Goal: Book appointment/travel/reservation

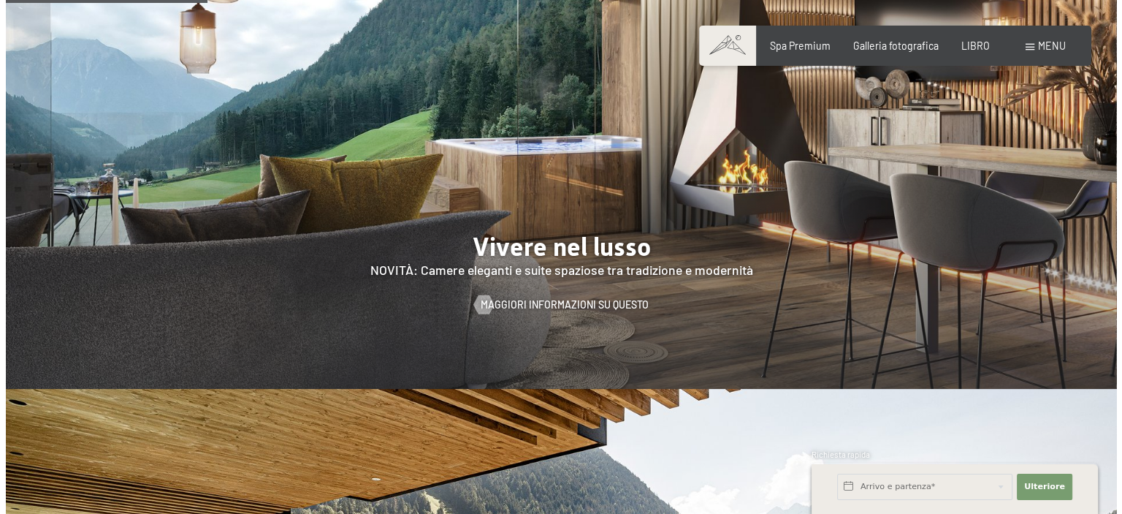
scroll to position [1461, 0]
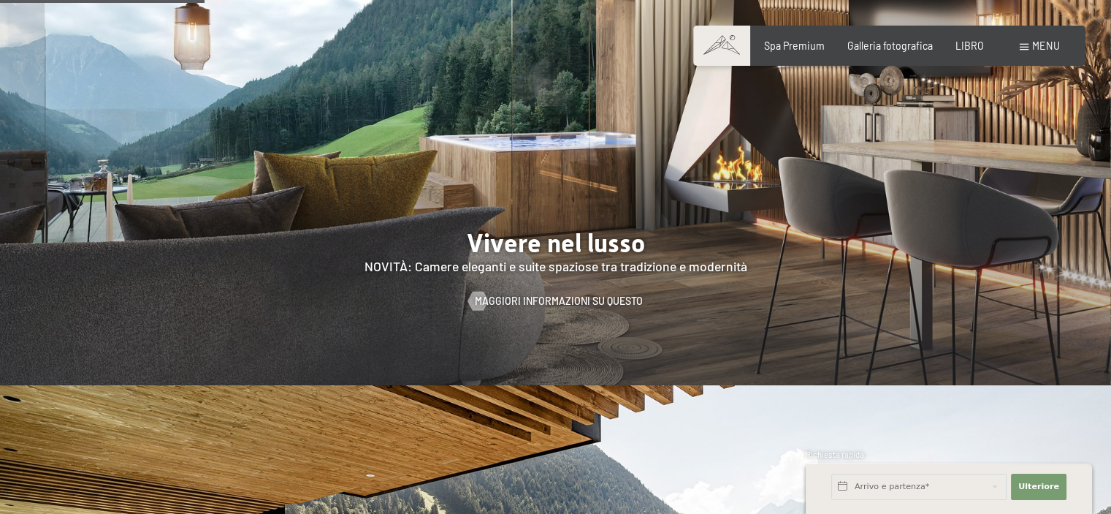
click at [1026, 45] on span at bounding box center [1024, 47] width 9 height 7
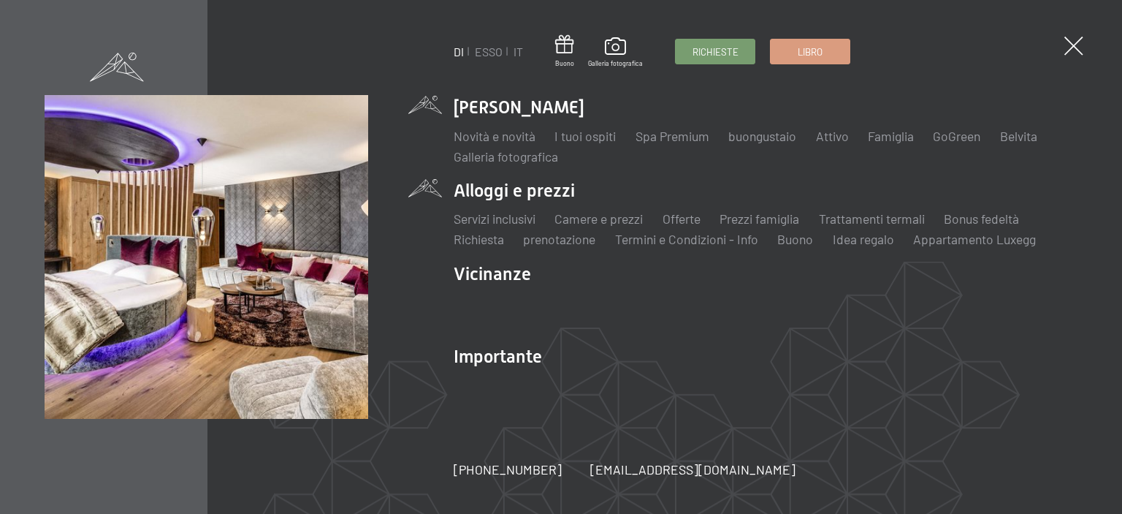
click at [497, 194] on li "Alloggi e prezzi Servizi inclusivi Camere e prezzi lista Offerte lista Prezzi f…" at bounding box center [766, 213] width 624 height 70
click at [576, 215] on font "Camere e prezzi" at bounding box center [598, 218] width 88 height 16
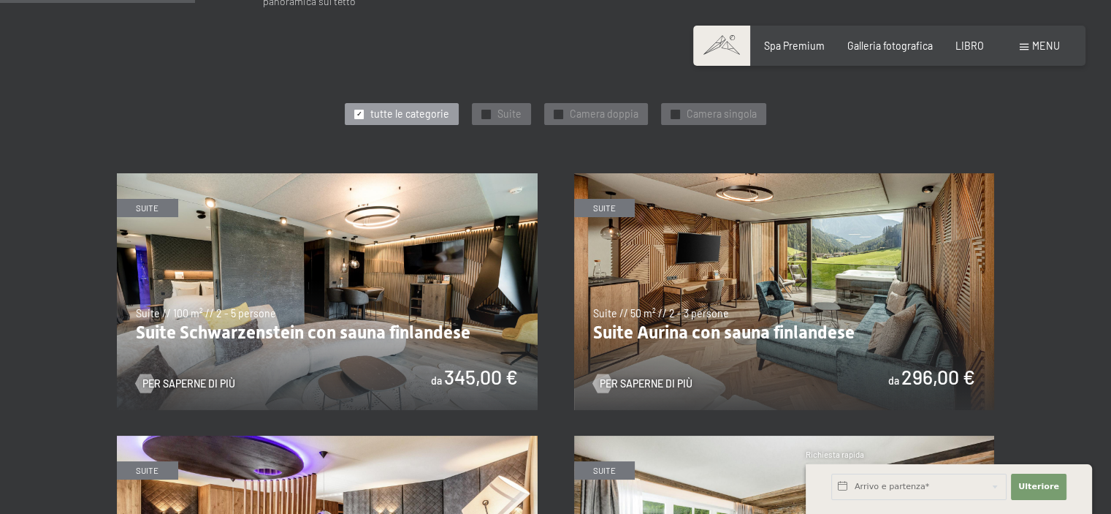
scroll to position [730, 0]
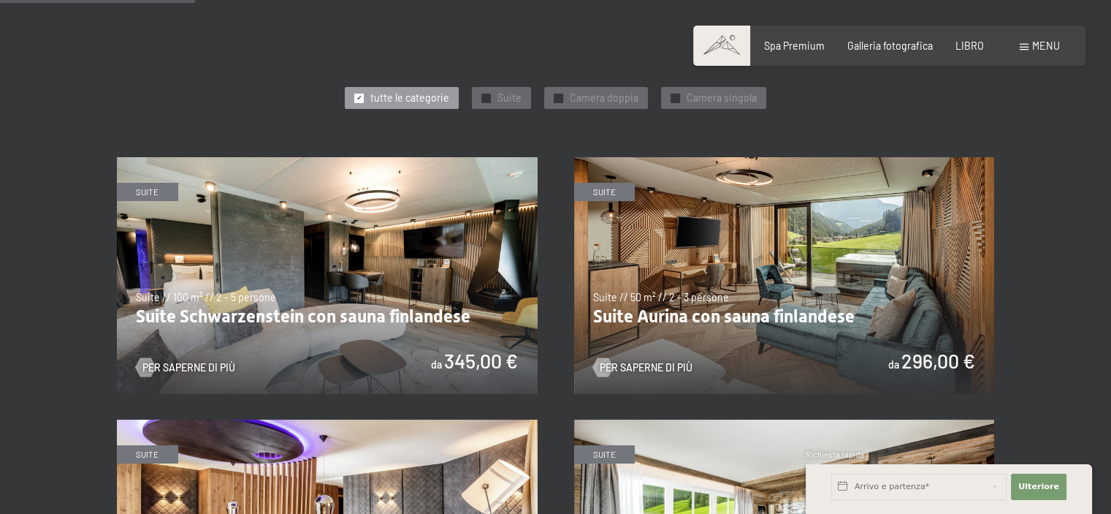
click at [733, 283] on img at bounding box center [784, 275] width 421 height 237
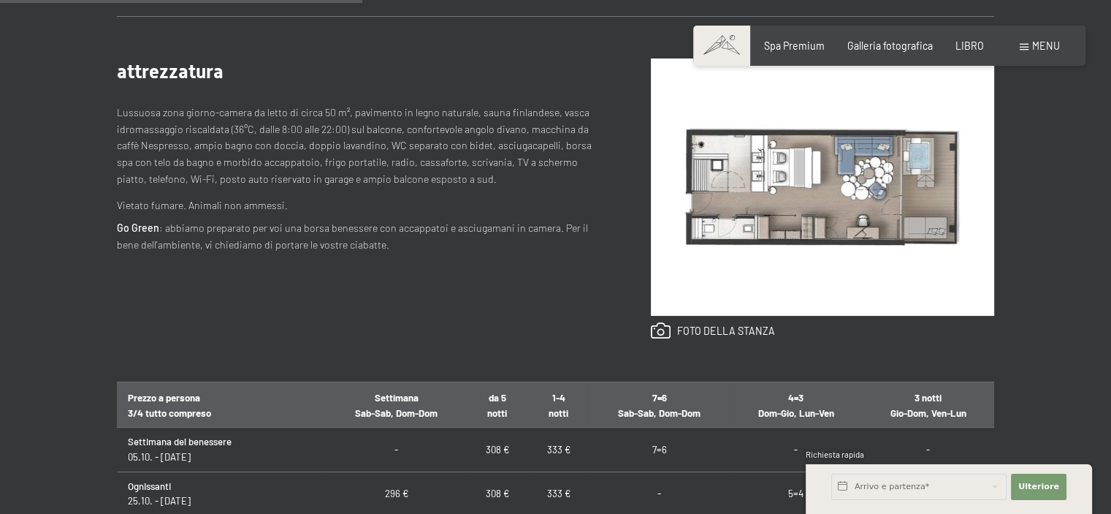
click at [494, 336] on div "attrezzatura Lussuosa zona giorno-camera da letto di circa 50 m², pavimento in …" at bounding box center [358, 198] width 483 height 281
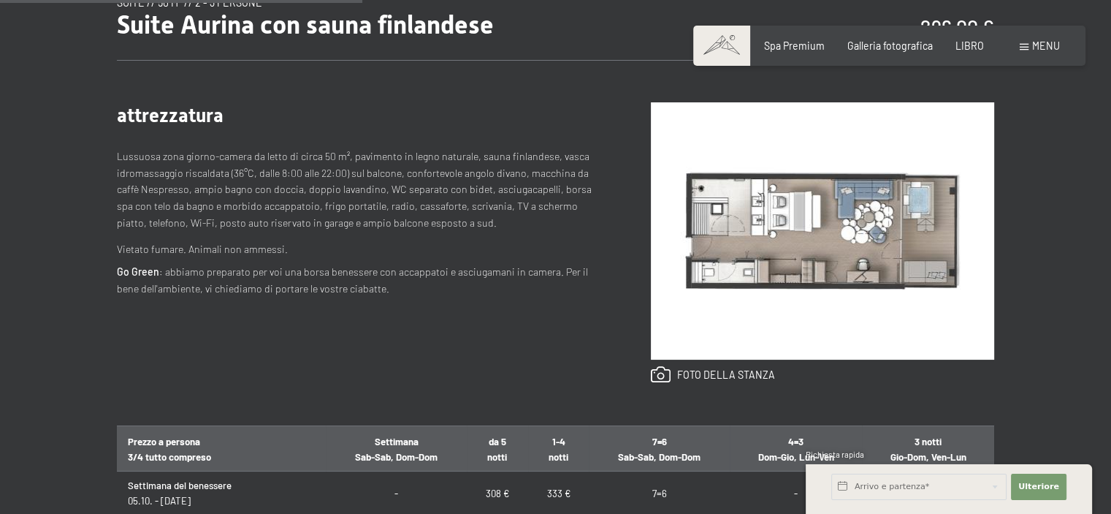
scroll to position [584, 0]
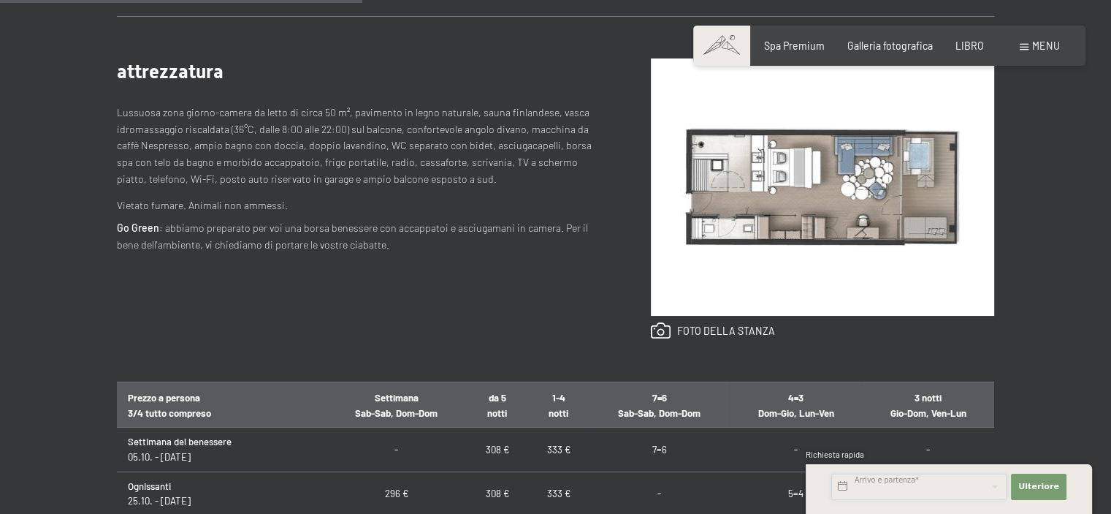
click at [923, 490] on input "text" at bounding box center [918, 486] width 175 height 26
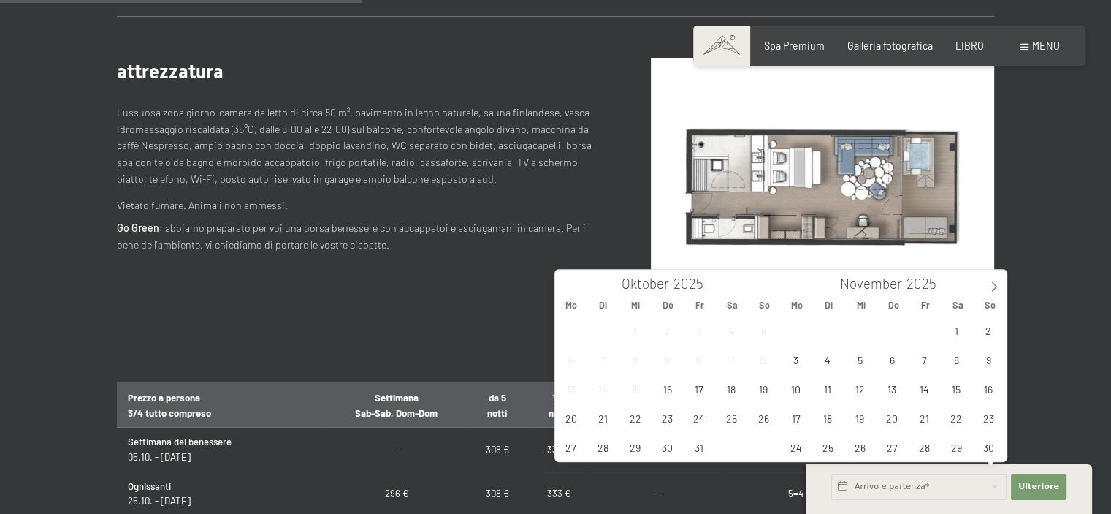
click at [1034, 399] on div "Richieste Libro Suite // 50 m² // 2 - 3 persone Suite Aurina con sauna finlande…" at bounding box center [556, 343] width 974 height 869
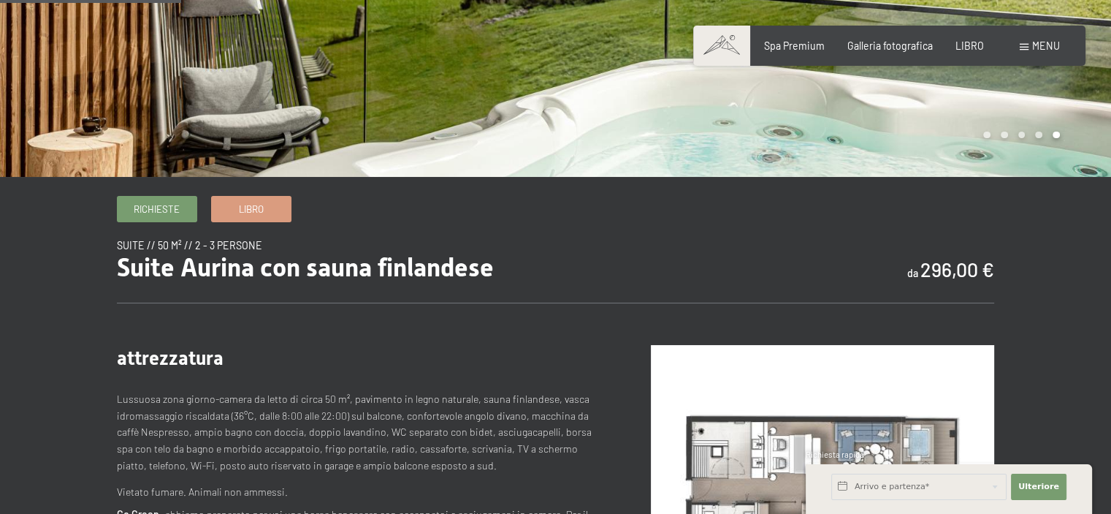
scroll to position [292, 0]
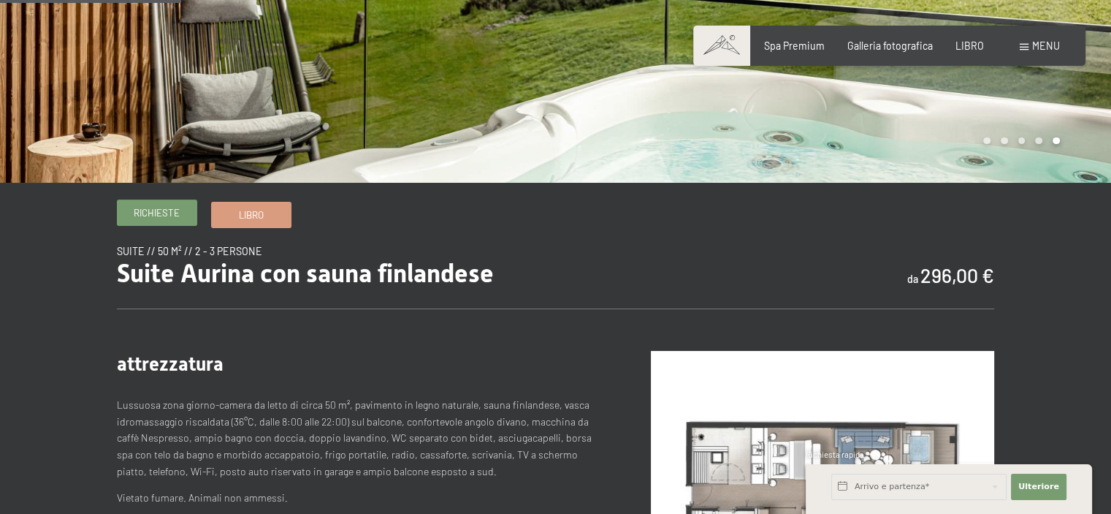
click at [161, 211] on font "Richieste" at bounding box center [157, 213] width 46 height 12
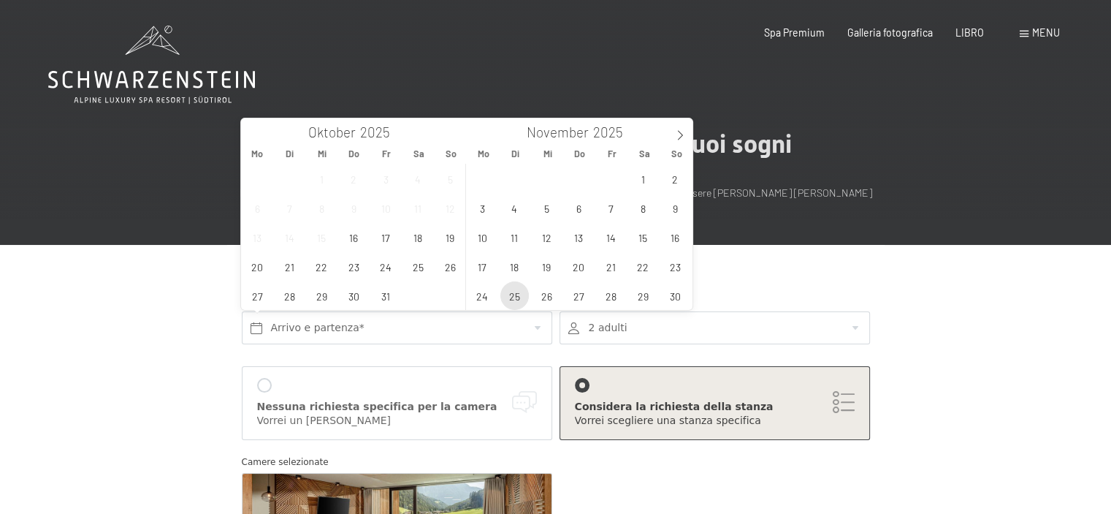
click at [520, 297] on span "25" at bounding box center [514, 295] width 28 height 28
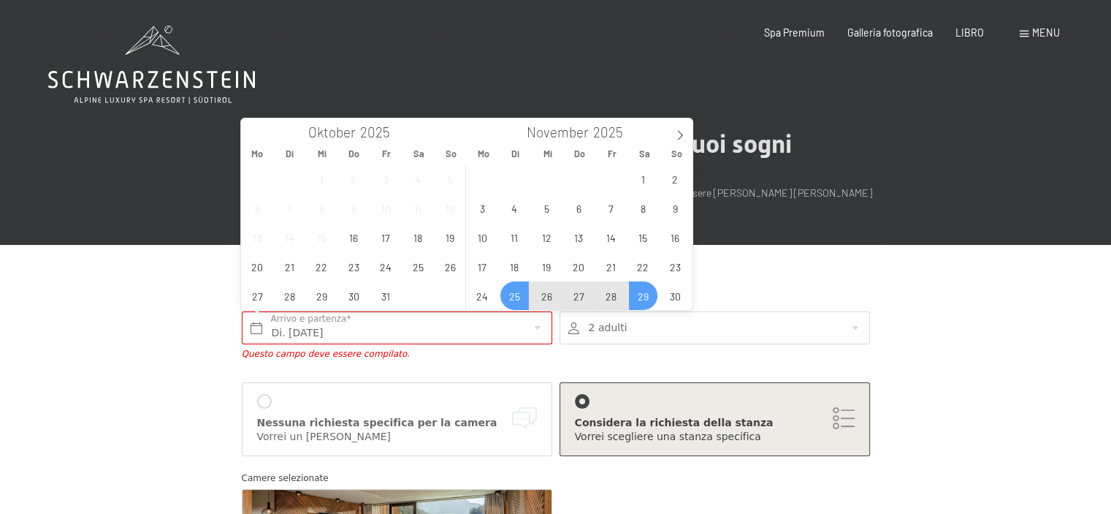
click at [632, 300] on span "29" at bounding box center [643, 295] width 28 height 28
type input "Di. 25.11.2025 - Sa. 29.11.2025"
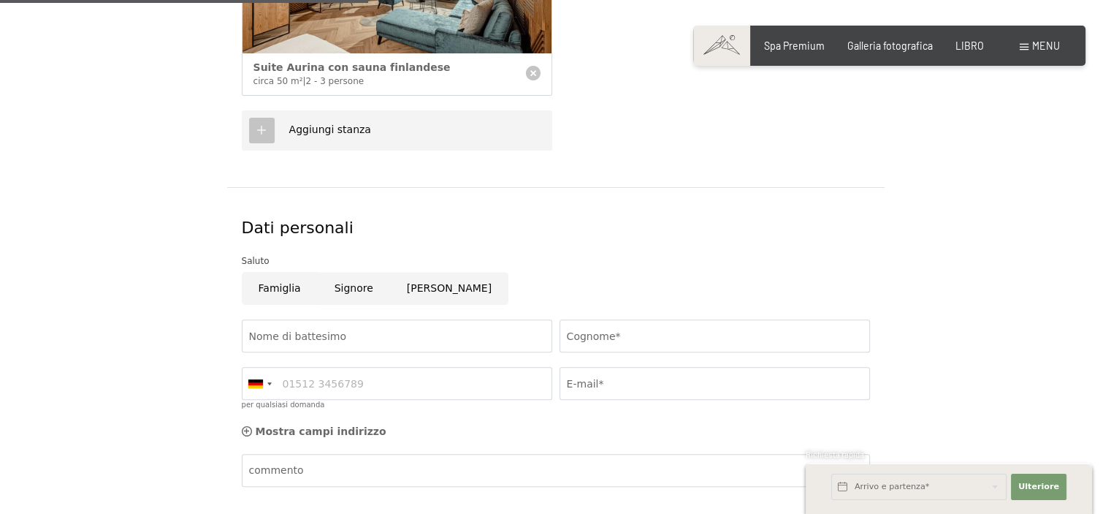
scroll to position [584, 0]
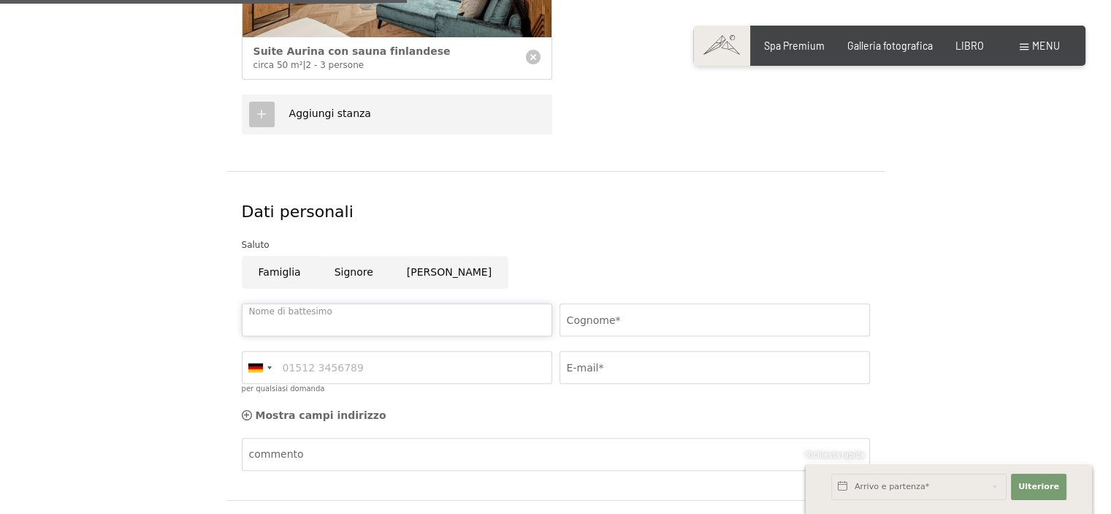
click at [478, 318] on input "Nome di battesimo" at bounding box center [397, 319] width 310 height 33
type input "MARIA RINA"
click at [642, 318] on input "Cognome*" at bounding box center [715, 319] width 310 height 33
type input "NEPITELLA"
click at [640, 367] on input "E-mail*" at bounding box center [715, 367] width 310 height 33
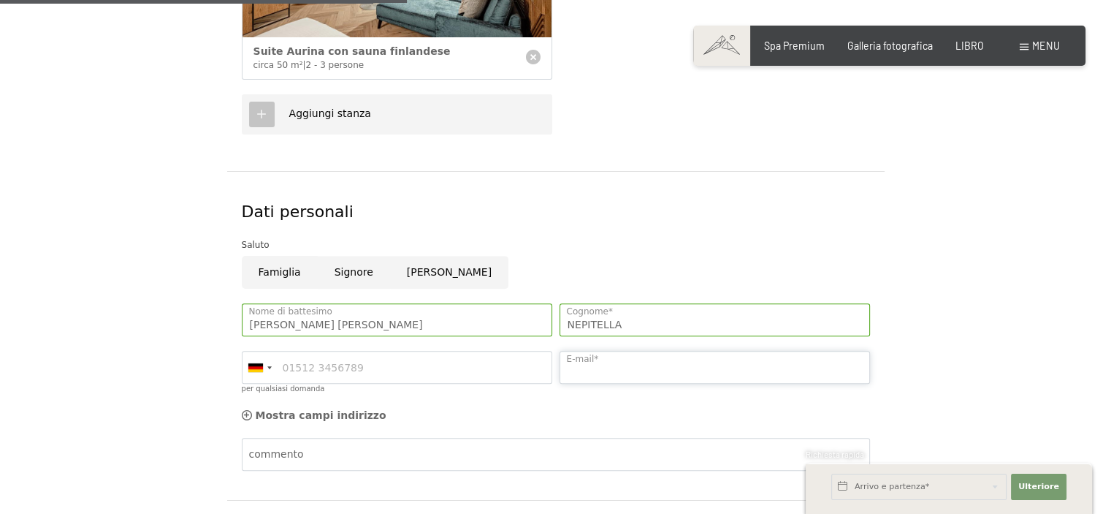
type input "studiomary.nepitella@gmail.com"
click at [926, 346] on form "Dettagli del soggiorno Di. 25.11.2025 - Sa. 29.11.2025 Arrivo e partenza* 4 not…" at bounding box center [555, 154] width 877 height 988
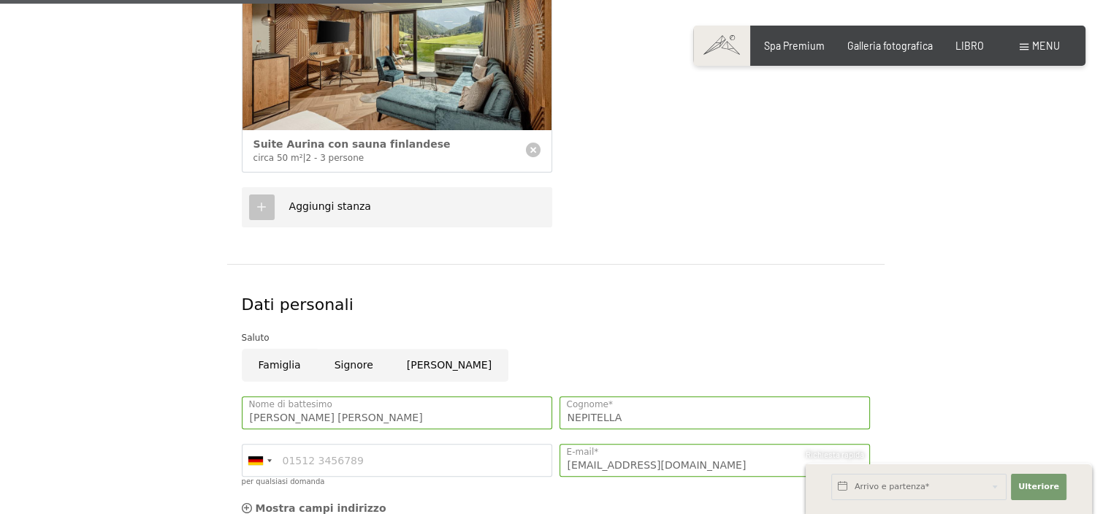
scroll to position [711, 0]
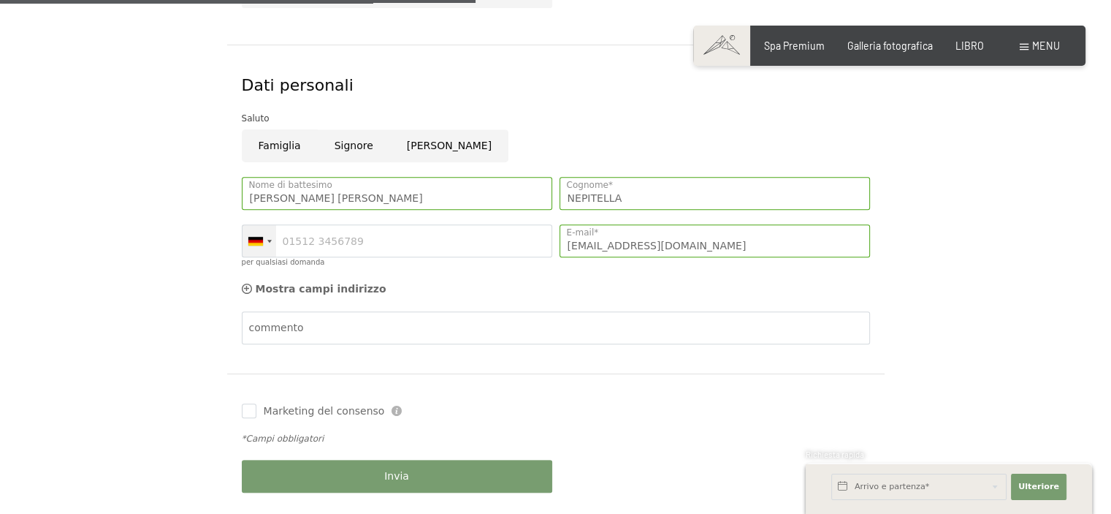
click at [267, 240] on div at bounding box center [269, 241] width 4 height 3
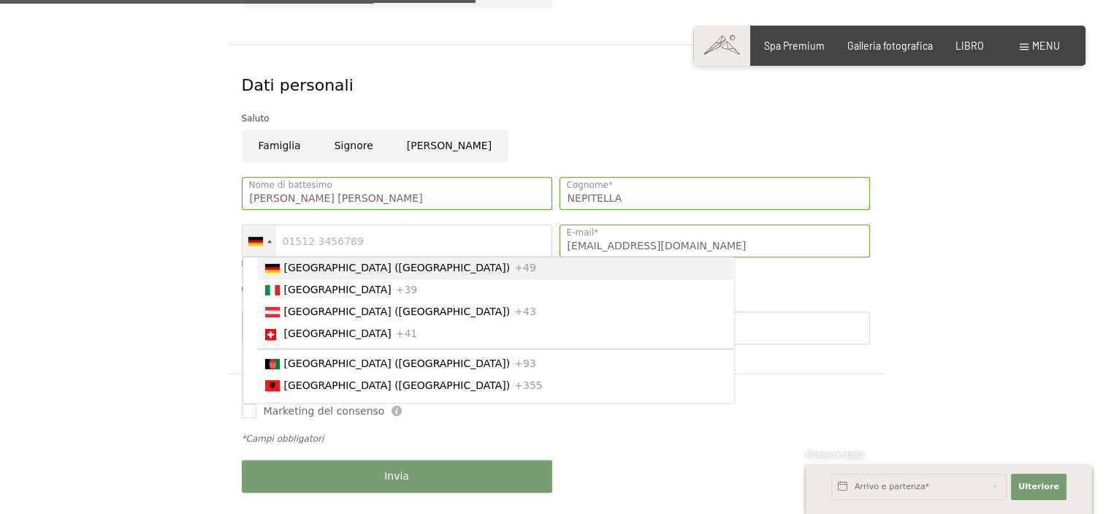
click at [267, 240] on div at bounding box center [269, 241] width 4 height 3
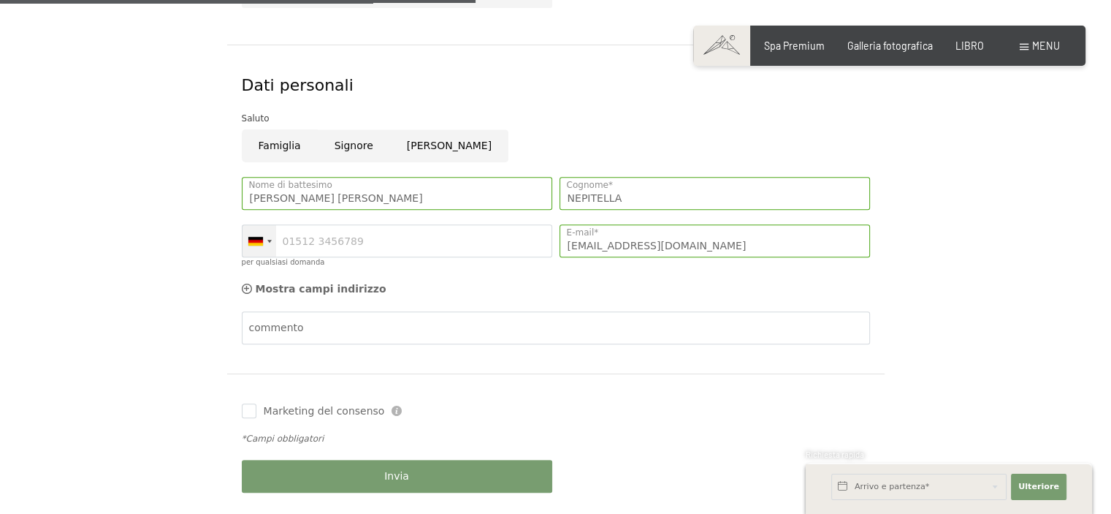
click at [267, 240] on div at bounding box center [269, 241] width 4 height 3
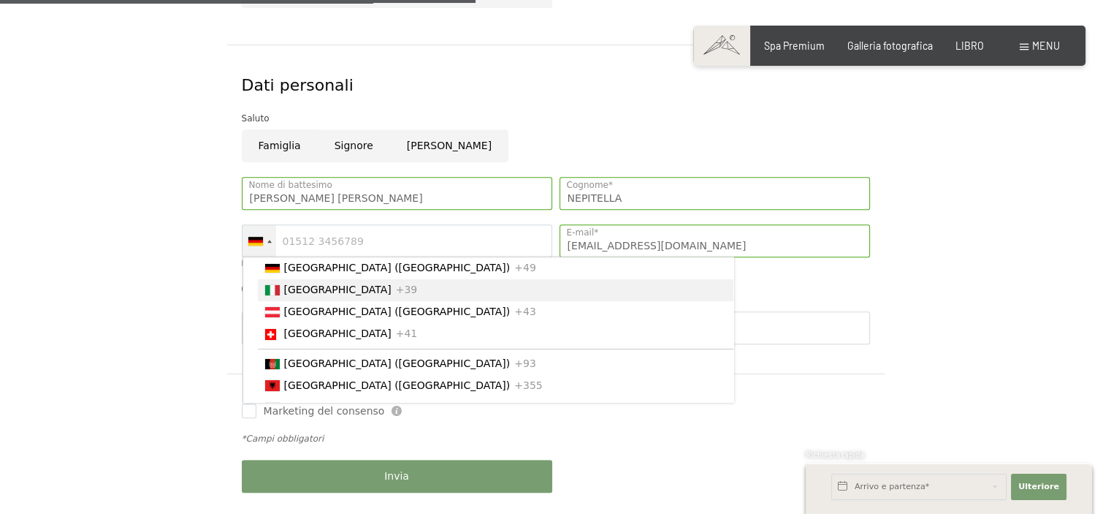
click at [306, 287] on font "[GEOGRAPHIC_DATA]" at bounding box center [337, 290] width 107 height 12
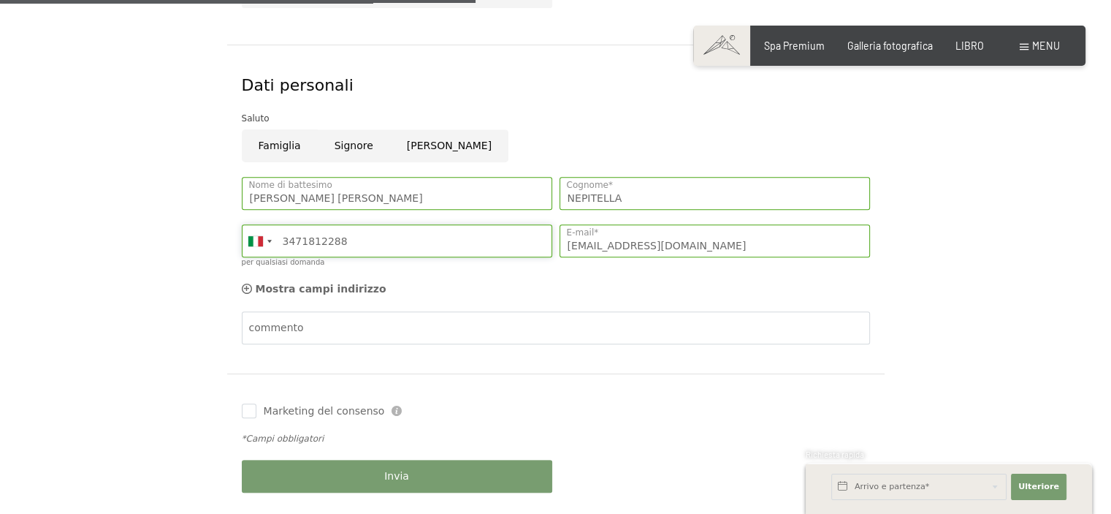
type input "3471812288"
click at [926, 259] on form "Dettagli del soggiorno Di. 25.11.2025 - Sa. 29.11.2025 Arrivo e partenza* 4 not…" at bounding box center [555, 28] width 877 height 988
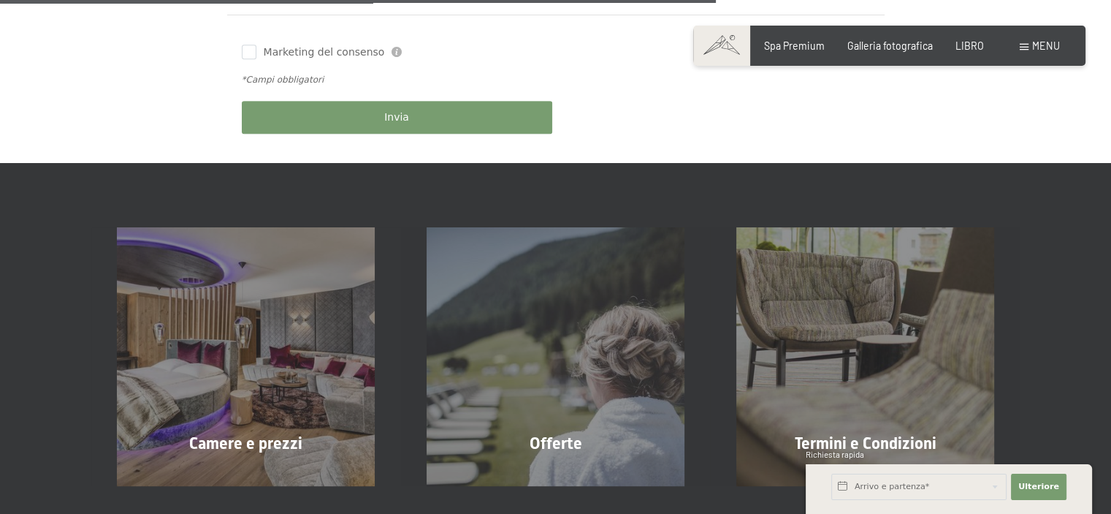
scroll to position [1076, 0]
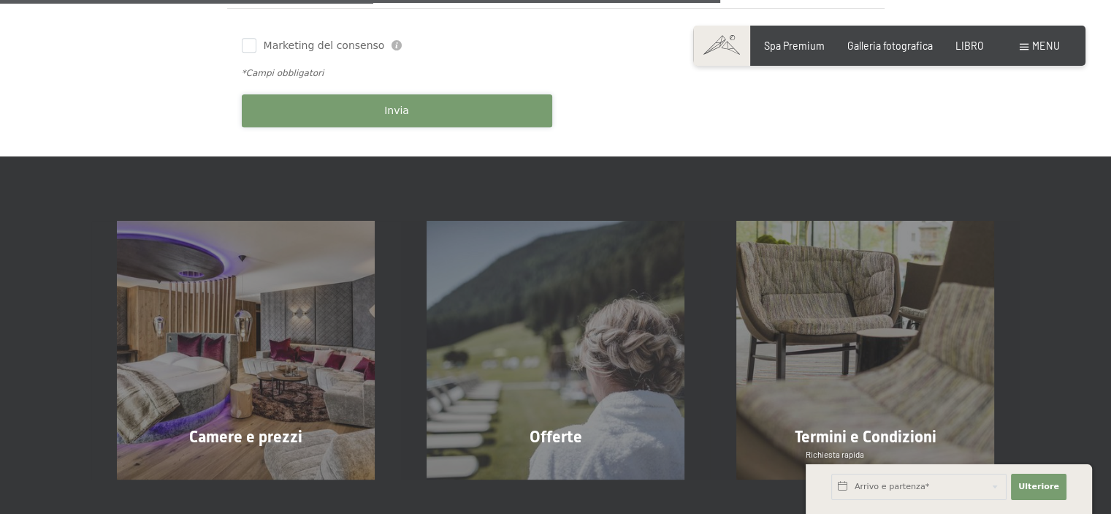
click at [441, 113] on button "Invia" at bounding box center [397, 110] width 310 height 33
